Goal: Check status: Check status

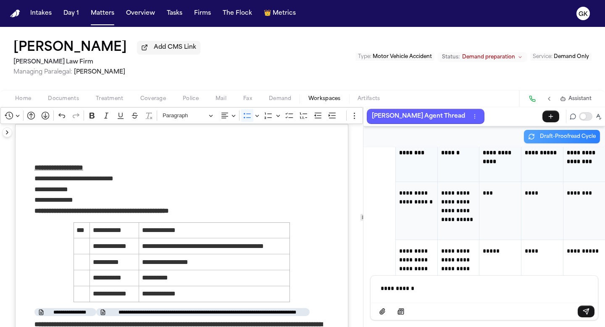
scroll to position [11001, 0]
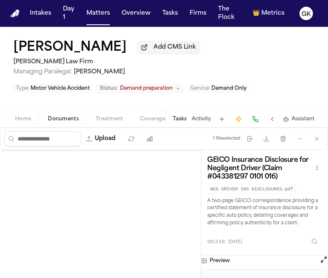
scroll to position [219, 0]
